Goal: Transaction & Acquisition: Purchase product/service

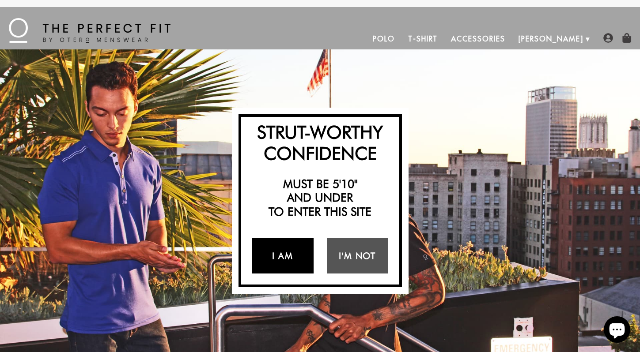
click at [292, 251] on link "I Am" at bounding box center [282, 255] width 61 height 35
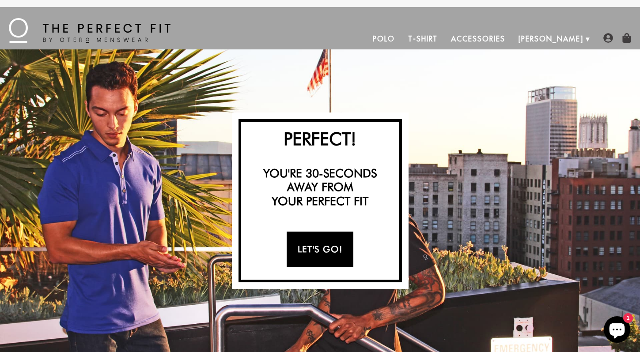
click at [336, 243] on link "Let's Go!" at bounding box center [319, 249] width 67 height 35
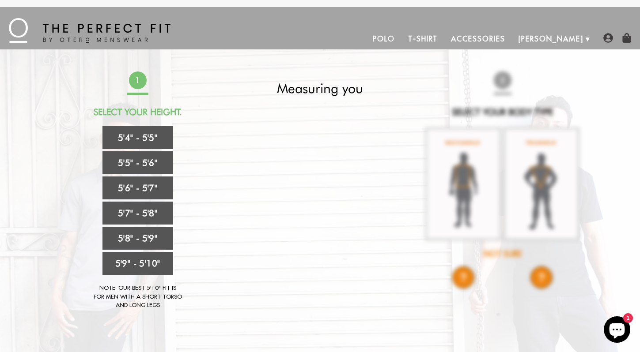
click at [635, 52] on div "Strut-Worthy Confidence Must be 5'10" and under to enter this site I Am I'm Not…" at bounding box center [320, 200] width 640 height 303
click at [625, 90] on div "Strut-Worthy Confidence Must be 5'10" and under to enter this site I Am I'm Not…" at bounding box center [320, 200] width 640 height 303
click at [444, 39] on link "T-Shirt" at bounding box center [422, 38] width 43 height 21
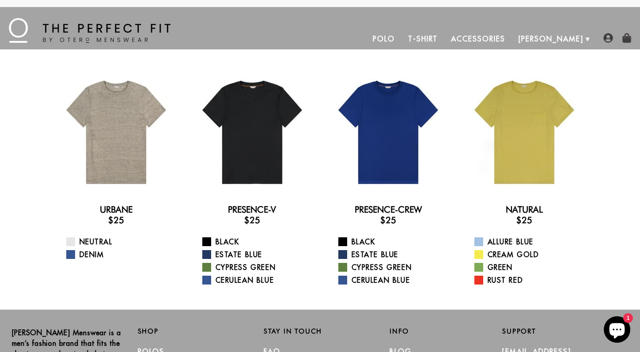
click at [401, 38] on link "Polo" at bounding box center [383, 38] width 35 height 21
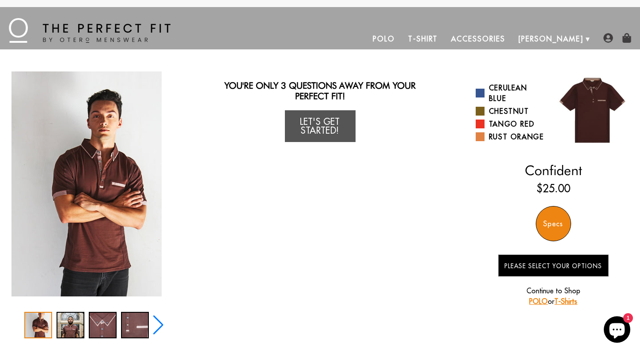
click at [61, 32] on img at bounding box center [90, 30] width 162 height 25
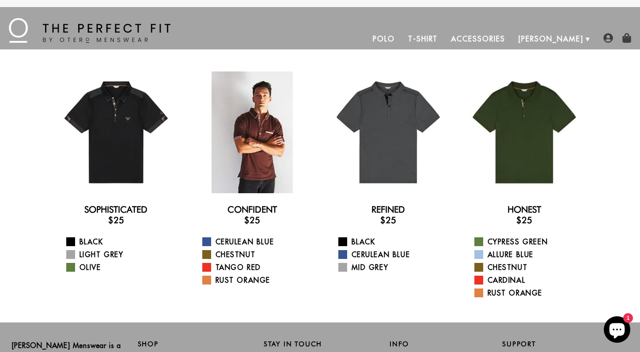
click at [247, 146] on div at bounding box center [252, 133] width 122 height 122
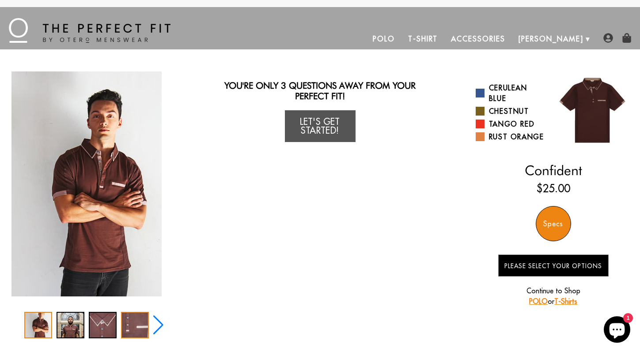
click at [130, 329] on div "4 / 5" at bounding box center [135, 325] width 28 height 26
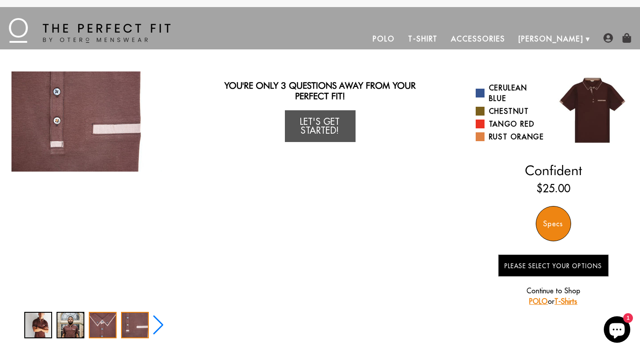
click at [92, 328] on div "3 / 5" at bounding box center [103, 325] width 28 height 26
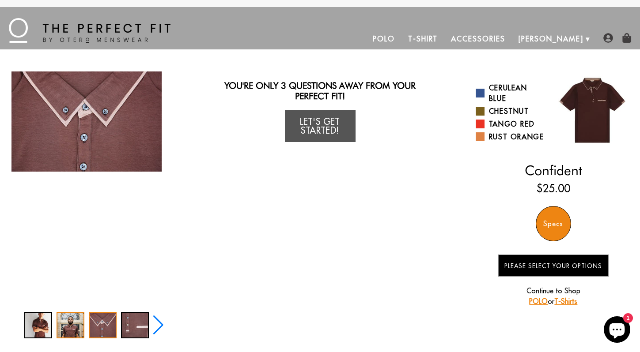
click at [61, 325] on div "2 / 5" at bounding box center [70, 325] width 28 height 26
